Goal: Use online tool/utility

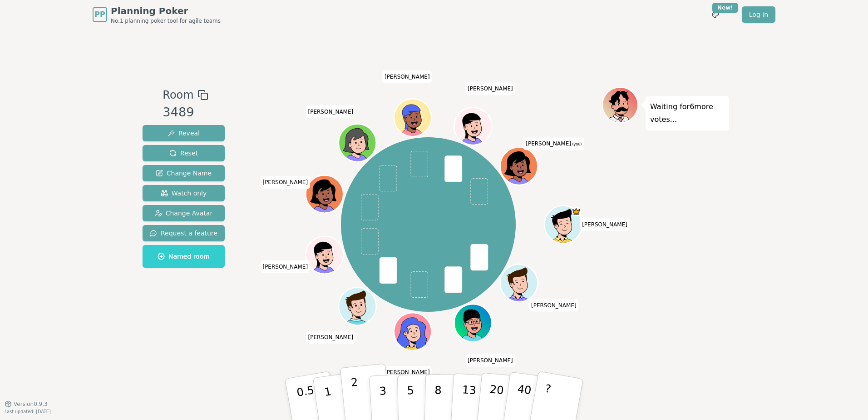
click at [362, 397] on button "2" at bounding box center [366, 399] width 52 height 72
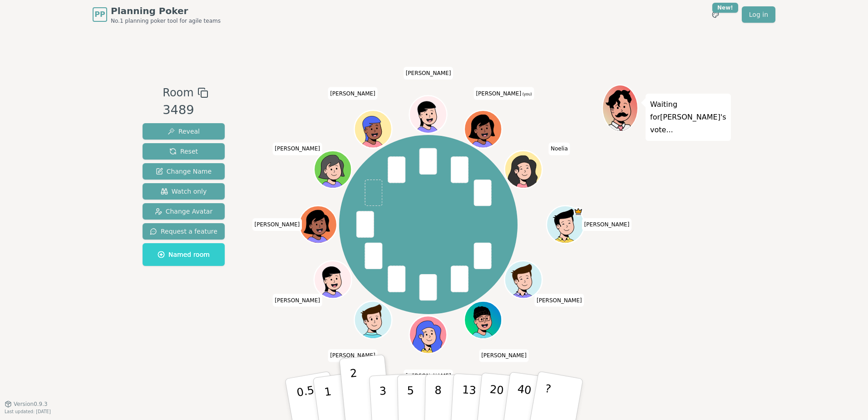
click at [162, 330] on div "Room 3489 Reveal Reset Change Name Watch only Change Avatar Request a feature N…" at bounding box center [183, 215] width 89 height 263
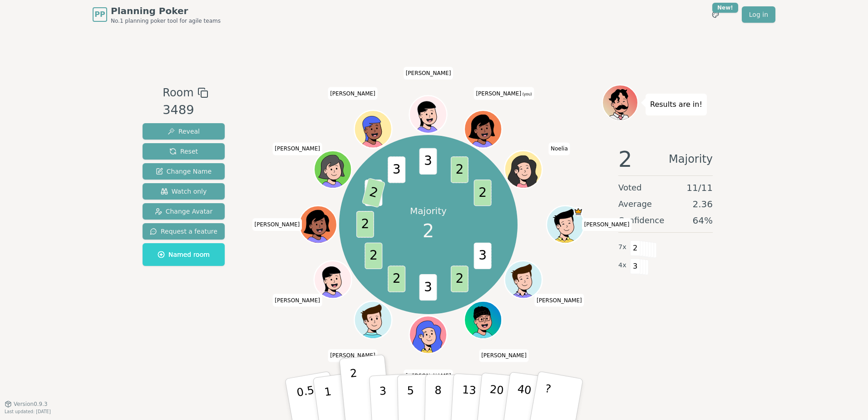
click at [192, 313] on div "Room 3489 Reveal Reset Change Name Watch only Change Avatar Request a feature N…" at bounding box center [183, 215] width 89 height 263
click at [242, 326] on div "Room 3489 Reveal Reset Change Name Watch only Change Avatar Request a feature N…" at bounding box center [434, 215] width 590 height 263
click at [746, 358] on div "PP Planning Poker No.1 planning poker tool for agile teams Toggle theme New! Lo…" at bounding box center [434, 210] width 868 height 420
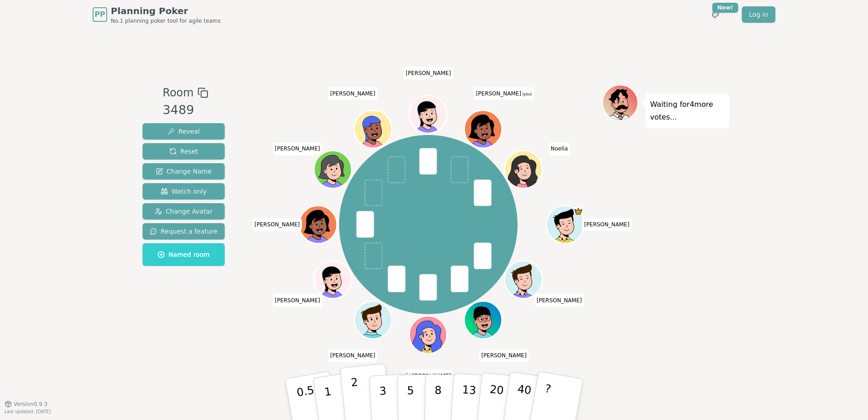
click at [354, 397] on p "2" at bounding box center [357, 401] width 12 height 50
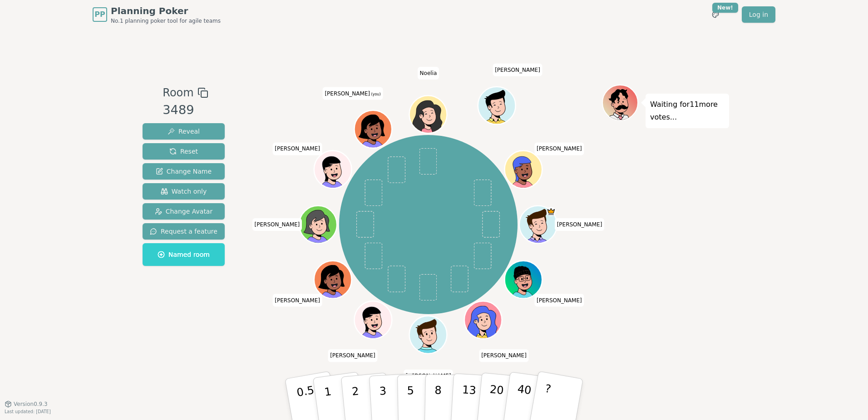
click at [169, 309] on div "Room 3489 Reveal Reset Change Name Watch only Change Avatar Request a feature N…" at bounding box center [183, 215] width 89 height 263
click at [729, 217] on div "Waiting for 11 more votes..." at bounding box center [665, 215] width 127 height 263
click at [357, 400] on p "2" at bounding box center [357, 401] width 12 height 50
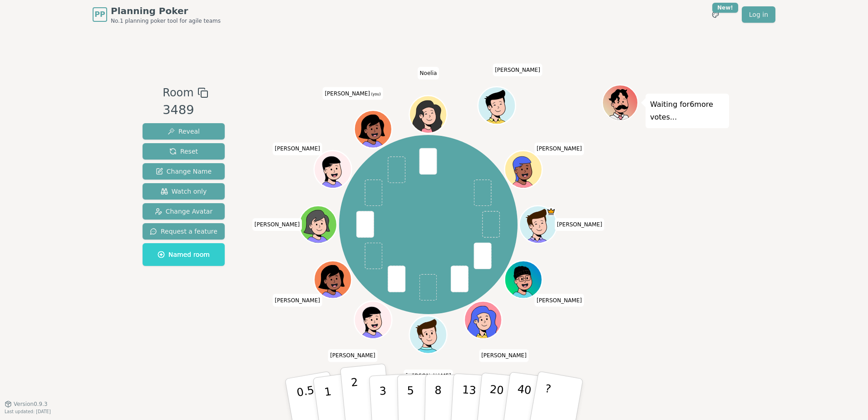
click at [365, 395] on button "2" at bounding box center [366, 399] width 52 height 72
click at [354, 405] on p "2" at bounding box center [357, 401] width 12 height 50
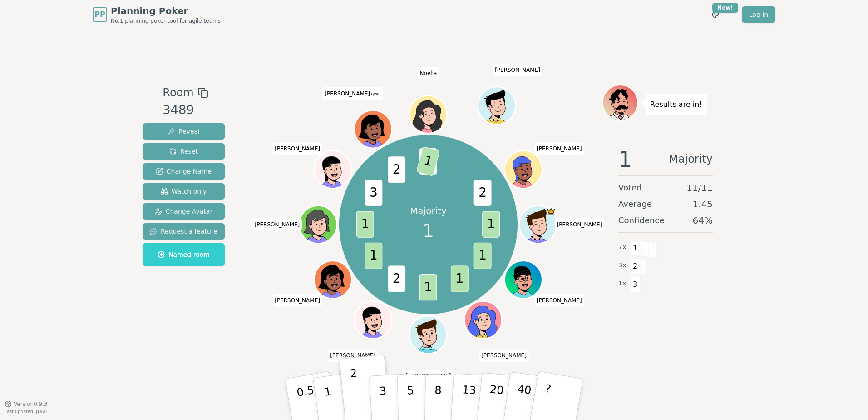
drag, startPoint x: 185, startPoint y: 338, endPoint x: 177, endPoint y: 337, distance: 8.4
click at [185, 338] on div "Room 3489 Reveal Reset Change Name Watch only Change Avatar Request a feature N…" at bounding box center [183, 215] width 89 height 263
click at [159, 336] on div "Room 3489 Reveal Reset Change Name Watch only Change Avatar Request a feature N…" at bounding box center [183, 215] width 89 height 263
click at [196, 373] on div "Room 3489 Reveal Reset Change Name Watch only Change Avatar Request a feature N…" at bounding box center [434, 216] width 590 height 374
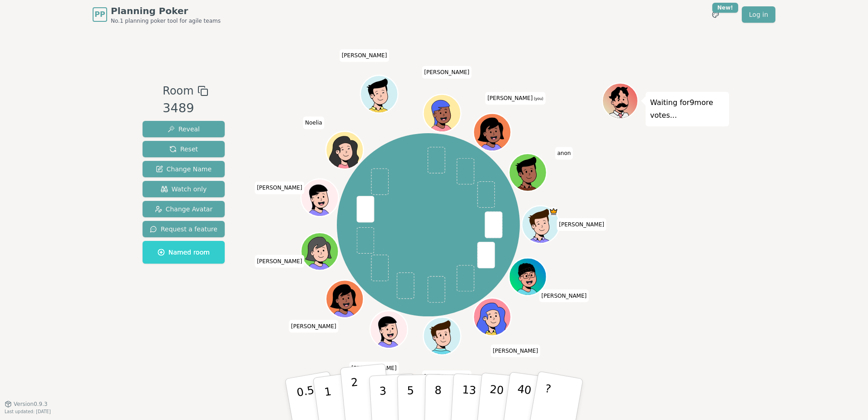
click at [360, 388] on button "2" at bounding box center [366, 399] width 52 height 72
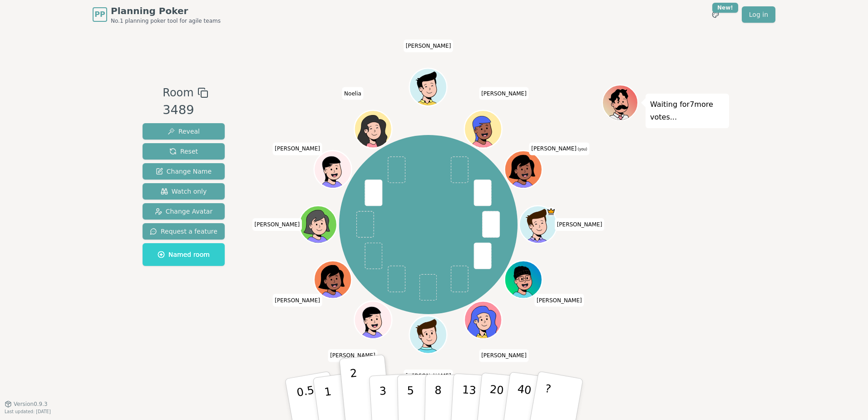
click at [128, 328] on div "PP Planning Poker No.1 planning poker tool for agile teams Toggle theme New! Lo…" at bounding box center [434, 210] width 868 height 420
